Goal: Task Accomplishment & Management: Use online tool/utility

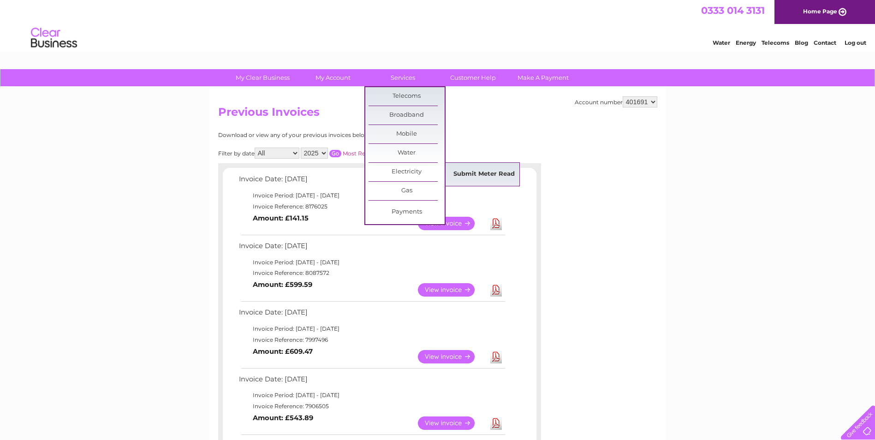
click at [466, 175] on link "Submit Meter Read" at bounding box center [484, 174] width 76 height 18
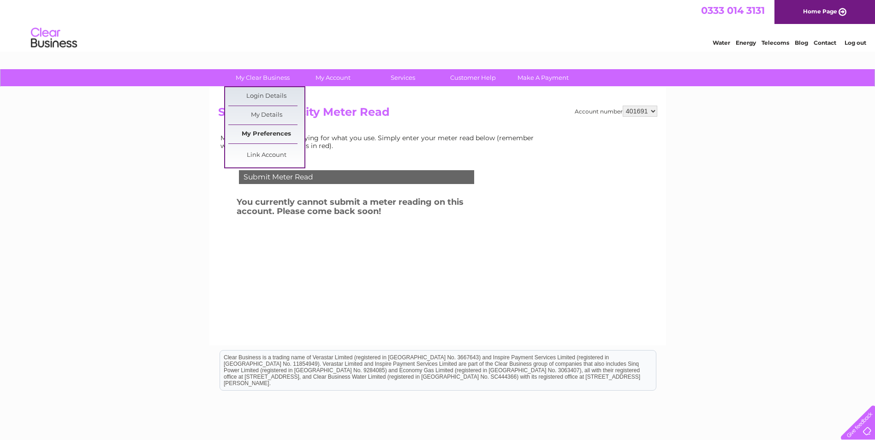
click at [255, 128] on link "My Preferences" at bounding box center [266, 134] width 76 height 18
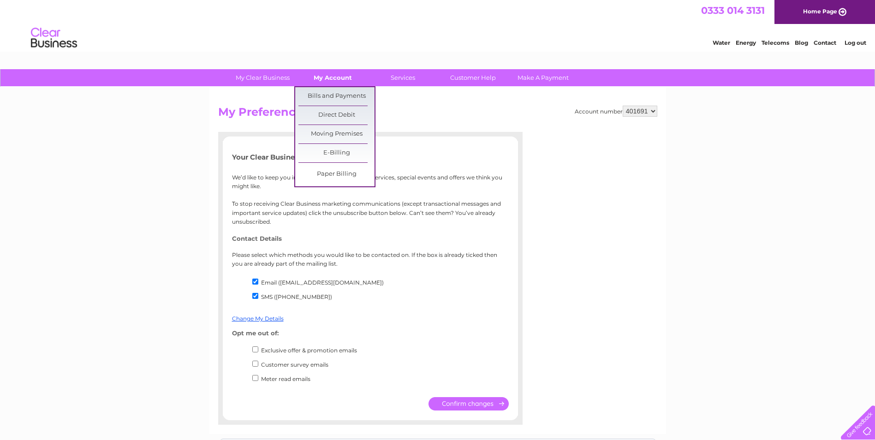
click at [316, 76] on link "My Account" at bounding box center [333, 77] width 76 height 17
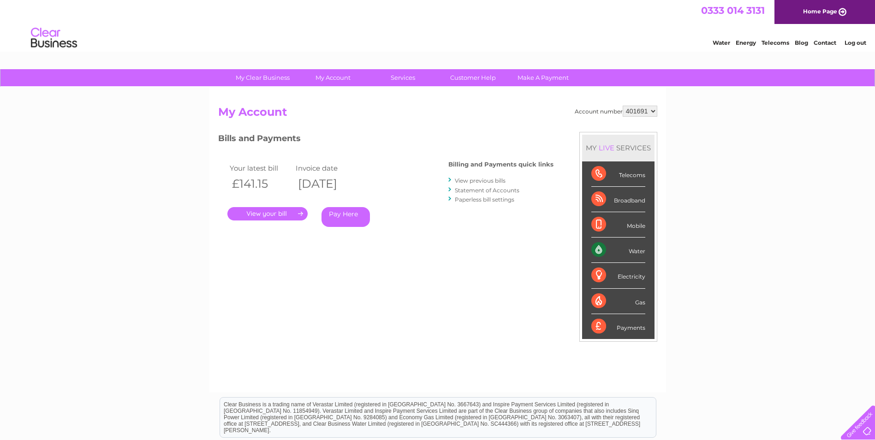
click at [292, 213] on link "." at bounding box center [267, 213] width 80 height 13
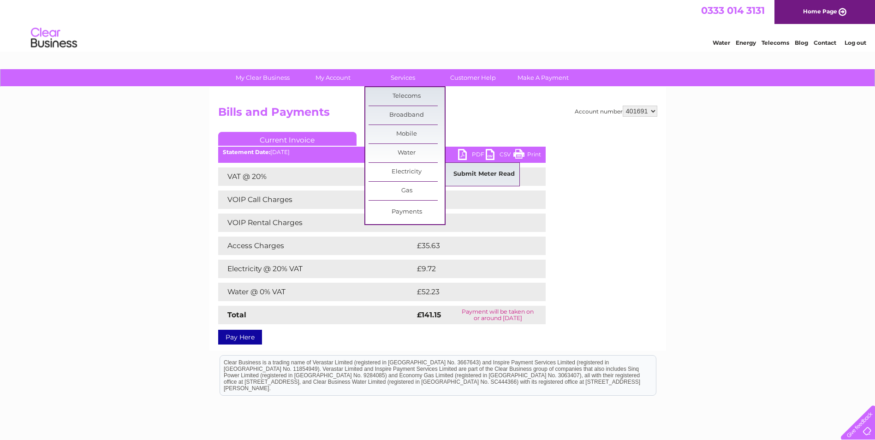
click at [469, 176] on link "Submit Meter Read" at bounding box center [484, 174] width 76 height 18
